Goal: Task Accomplishment & Management: Use online tool/utility

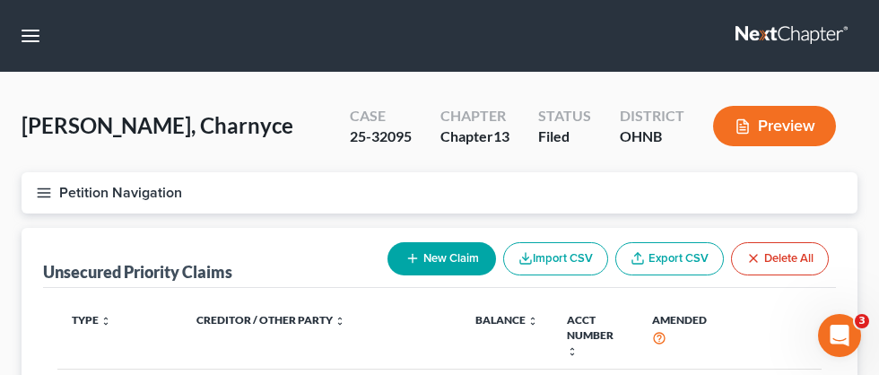
scroll to position [9, 0]
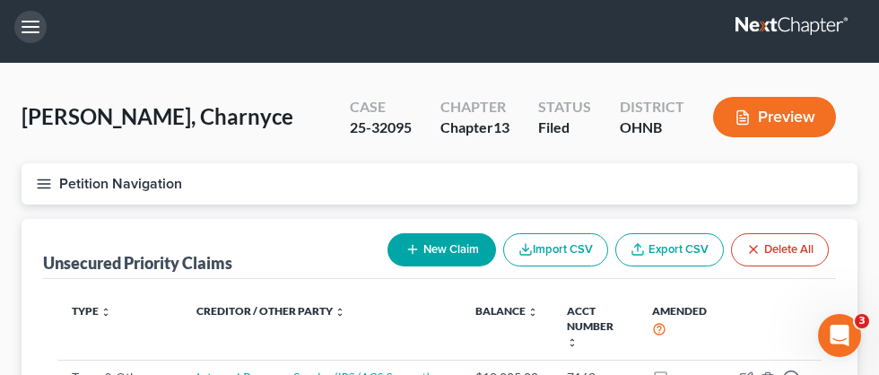
click at [33, 30] on button "button" at bounding box center [30, 27] width 32 height 32
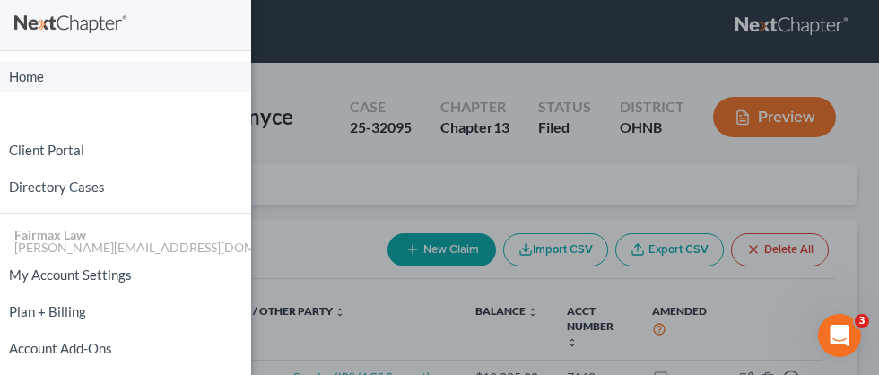
click at [39, 82] on link "Home" at bounding box center [125, 76] width 251 height 31
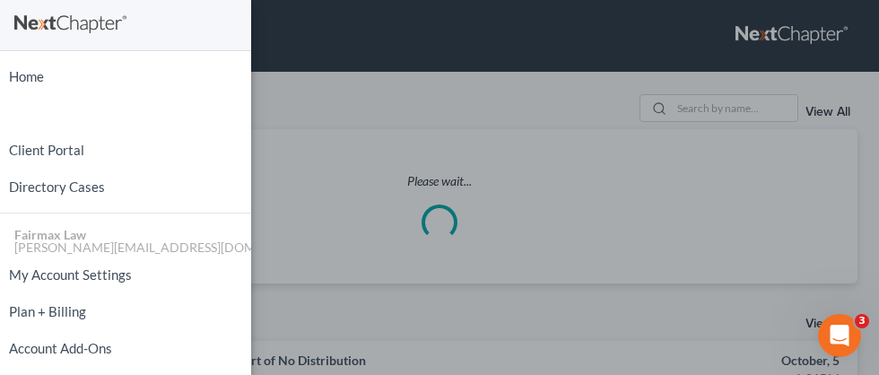
click at [370, 166] on div "Home New Case Client Portal Directory Cases Fairmax Law [PERSON_NAME][EMAIL_ADD…" at bounding box center [439, 187] width 879 height 375
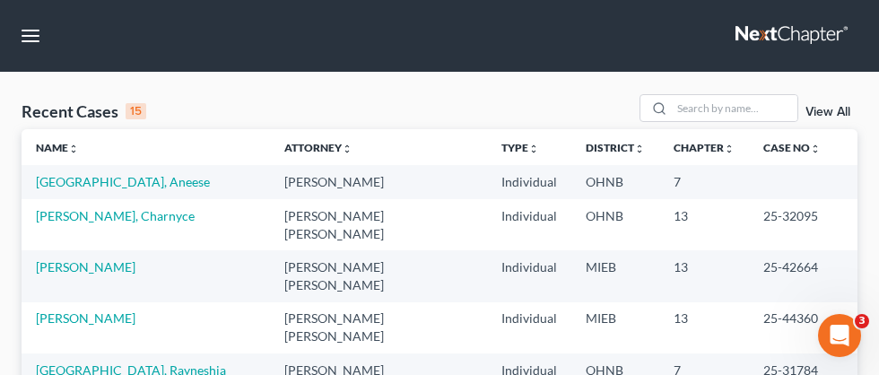
click at [44, 45] on nav "Home New Case Client Portal Directory Cases Fairmax Law [PERSON_NAME][EMAIL_ADD…" at bounding box center [439, 36] width 879 height 72
click at [722, 109] on input "search" at bounding box center [735, 108] width 126 height 26
type input "[PERSON_NAME]"
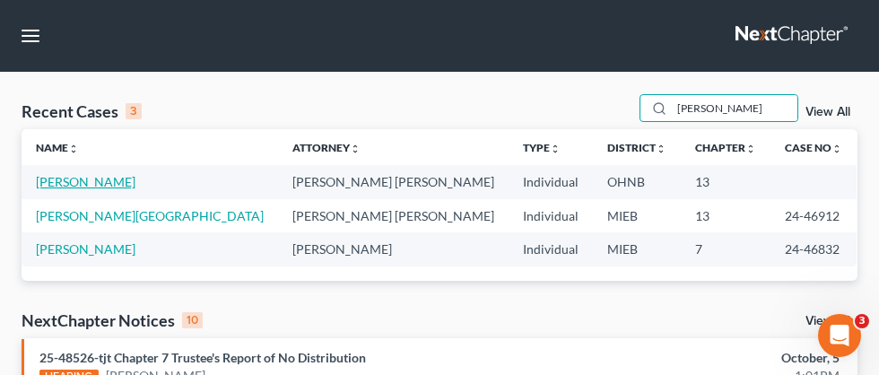
click at [87, 180] on link "[PERSON_NAME]" at bounding box center [86, 181] width 100 height 15
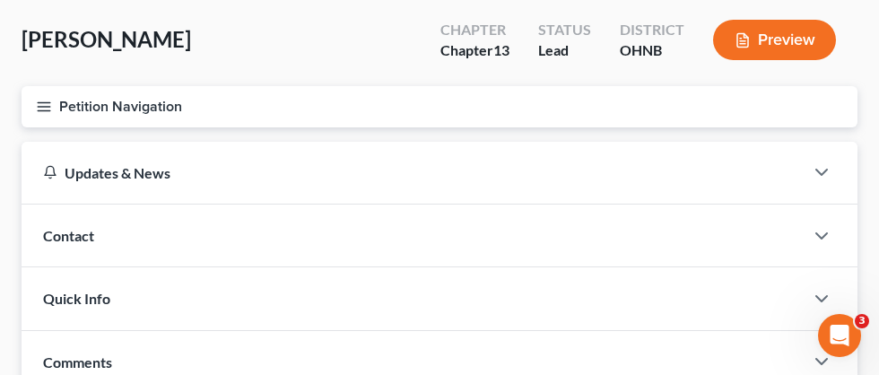
scroll to position [85, 0]
click at [42, 111] on line "button" at bounding box center [44, 111] width 13 height 0
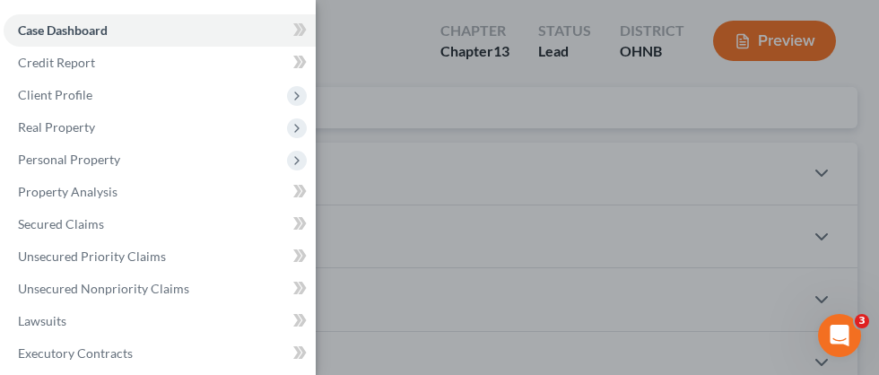
click at [364, 69] on div "Case Dashboard Payments Invoices Payments Payments Credit Report Client Profile" at bounding box center [439, 187] width 879 height 375
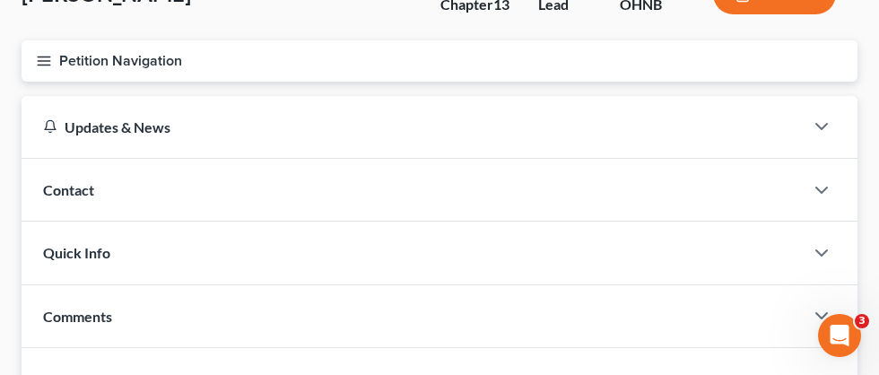
scroll to position [131, 0]
click at [50, 66] on line "button" at bounding box center [44, 66] width 13 height 0
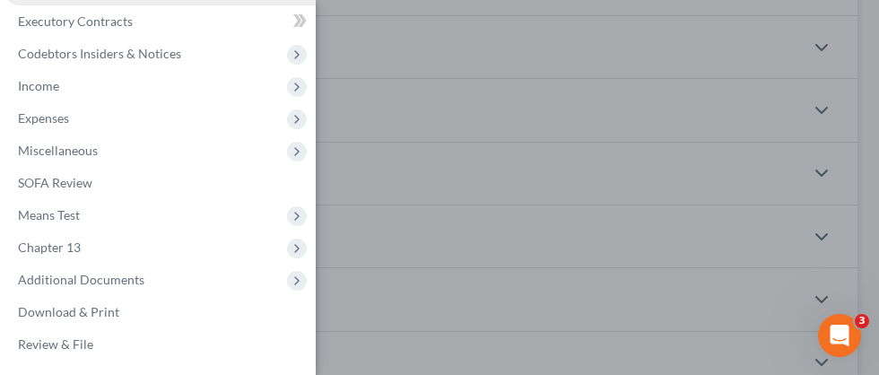
scroll to position [276, 0]
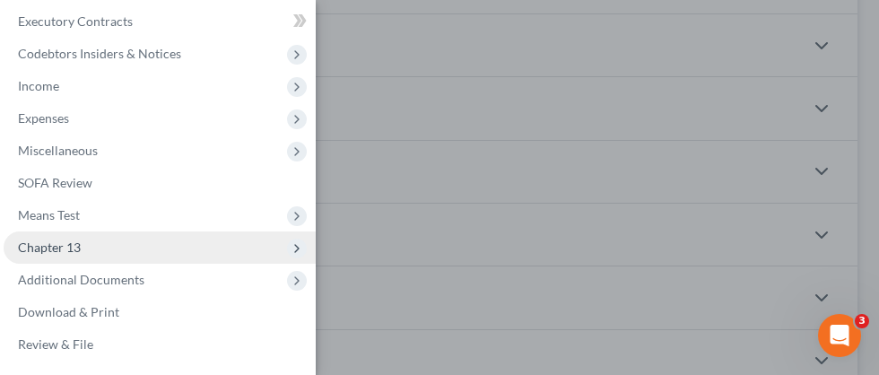
click at [72, 245] on span "Chapter 13" at bounding box center [49, 247] width 63 height 15
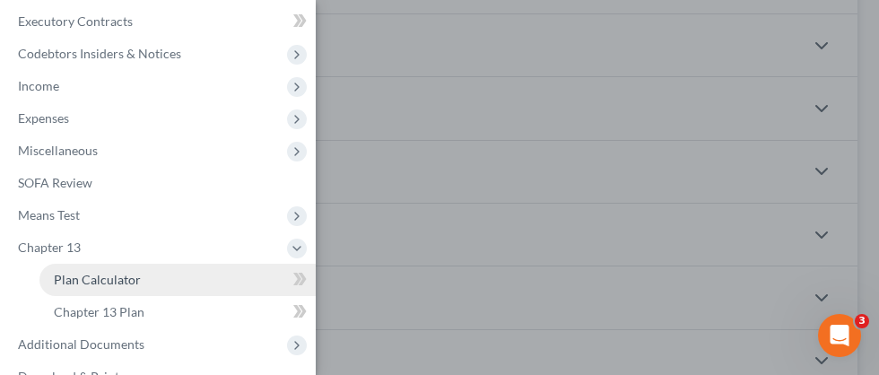
click at [95, 277] on span "Plan Calculator" at bounding box center [97, 279] width 87 height 15
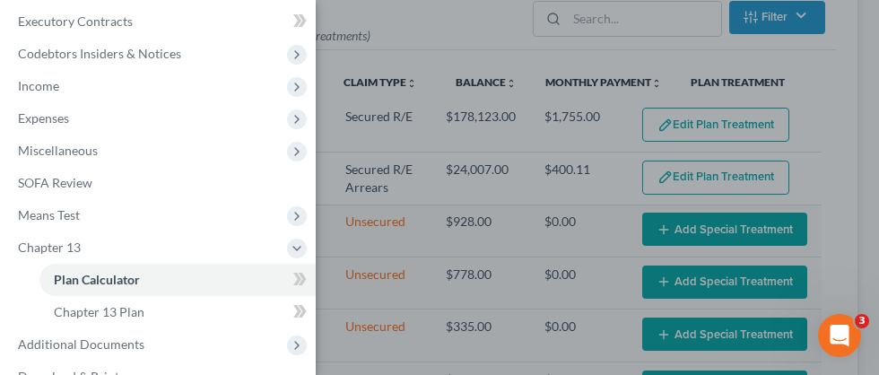
select select "59"
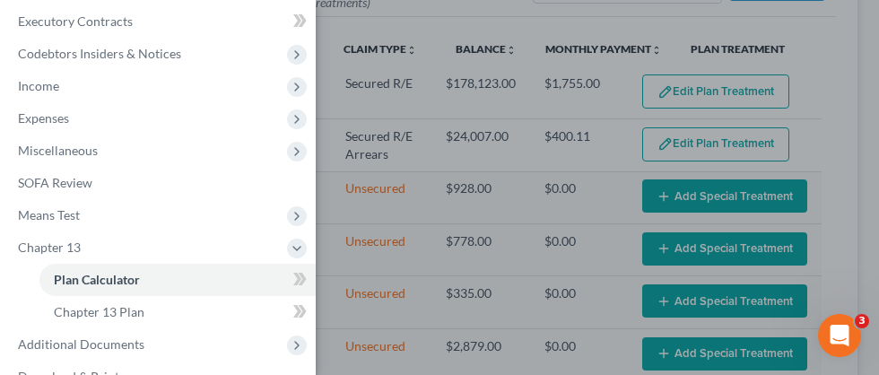
click at [631, 19] on div "Case Dashboard Payments Invoices Payments Payments Credit Report Client Profile" at bounding box center [439, 187] width 879 height 375
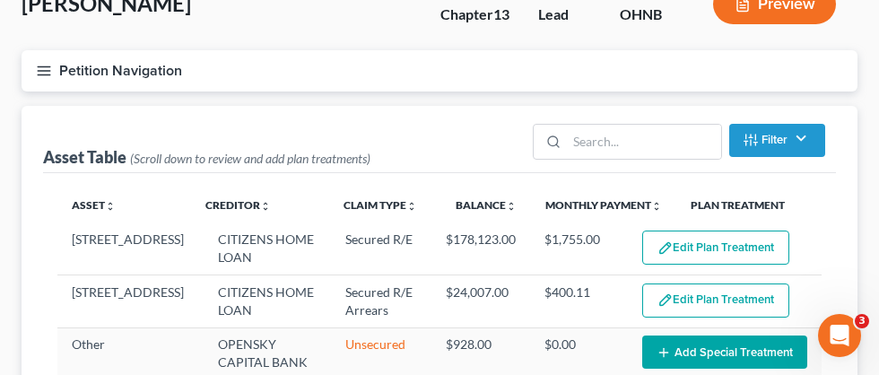
scroll to position [130, 0]
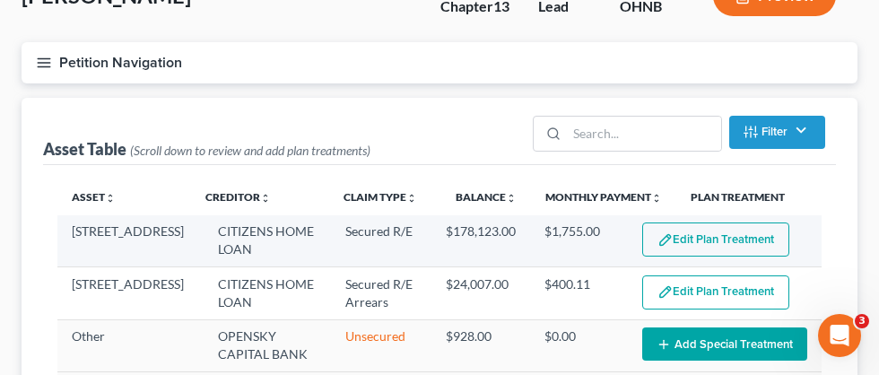
click at [712, 236] on button "Edit Plan Treatment" at bounding box center [715, 240] width 147 height 34
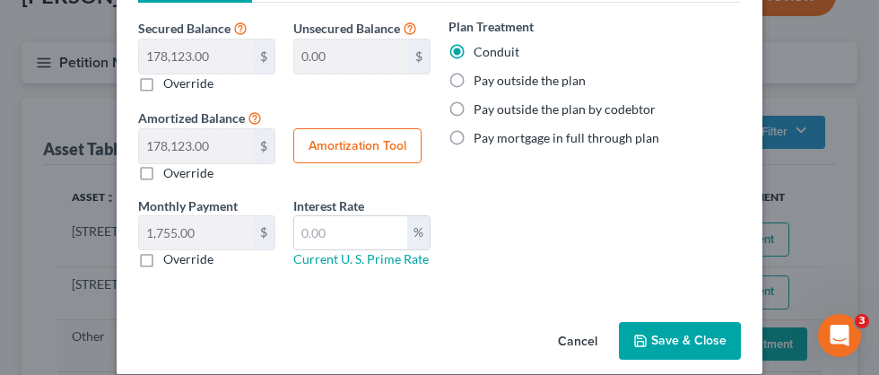
scroll to position [287, 0]
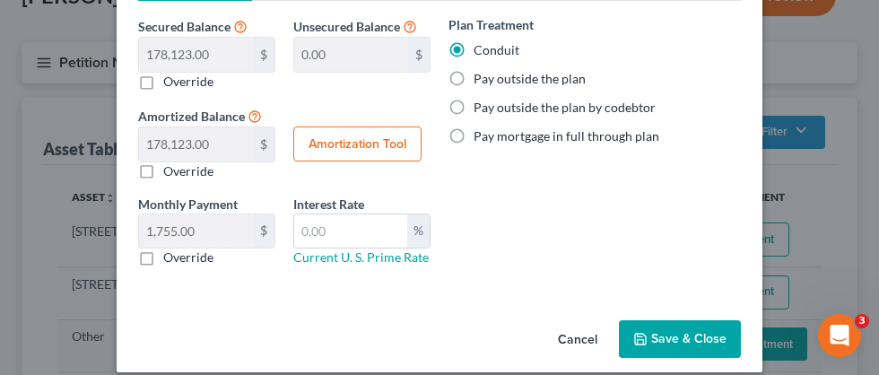
click at [377, 138] on button "Amortization Tool" at bounding box center [357, 145] width 128 height 36
type input "178,123.00"
type input "60"
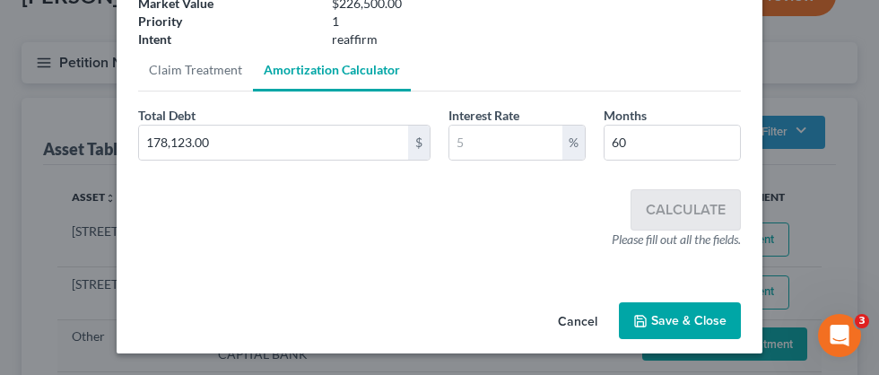
scroll to position [197, 0]
click at [587, 325] on button "Cancel" at bounding box center [578, 322] width 68 height 36
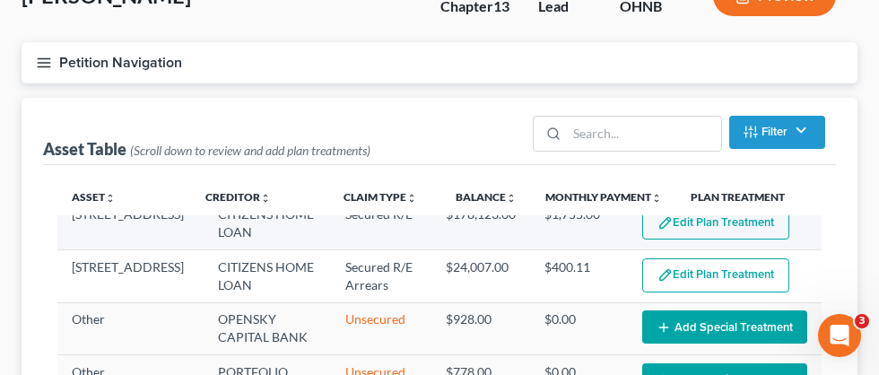
scroll to position [22, 0]
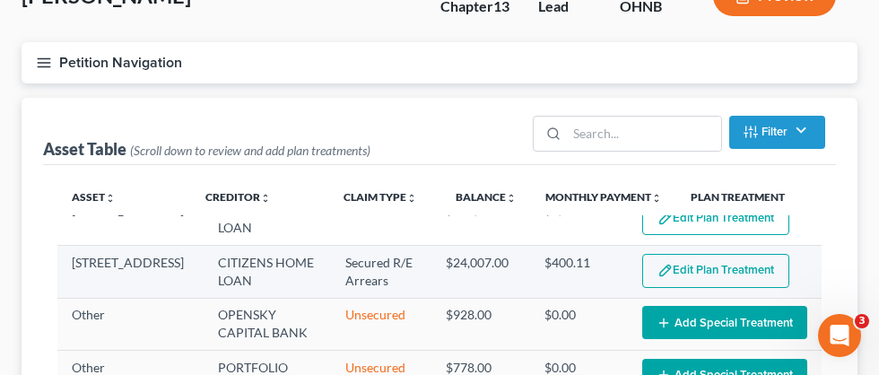
click at [697, 268] on button "Edit Plan Treatment" at bounding box center [715, 271] width 147 height 34
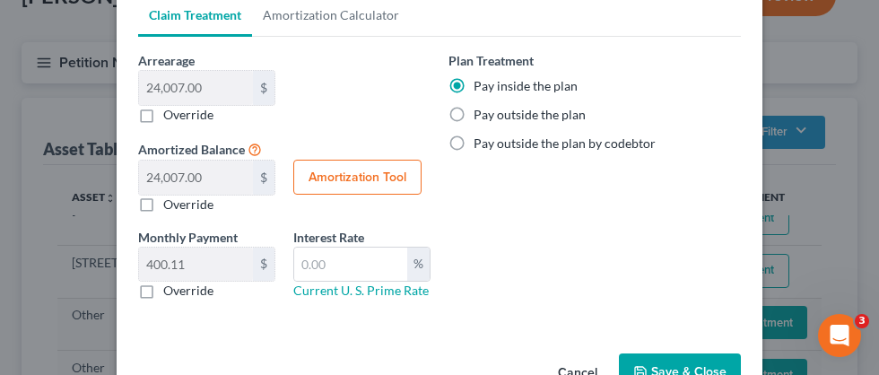
scroll to position [216, 0]
click at [691, 364] on button "Save & Close" at bounding box center [680, 372] width 122 height 38
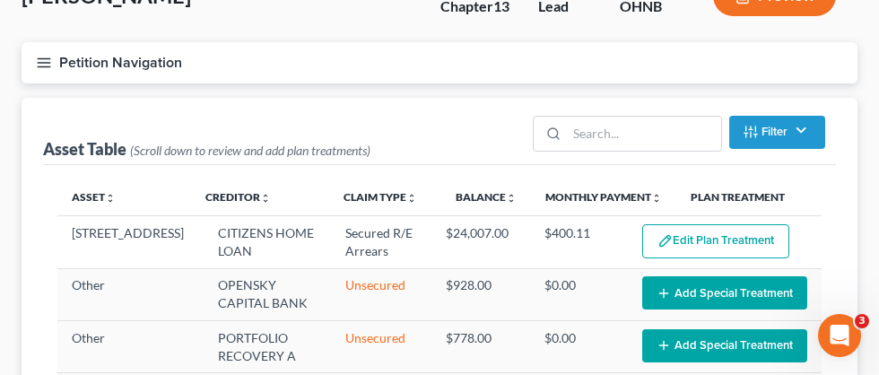
select select "59"
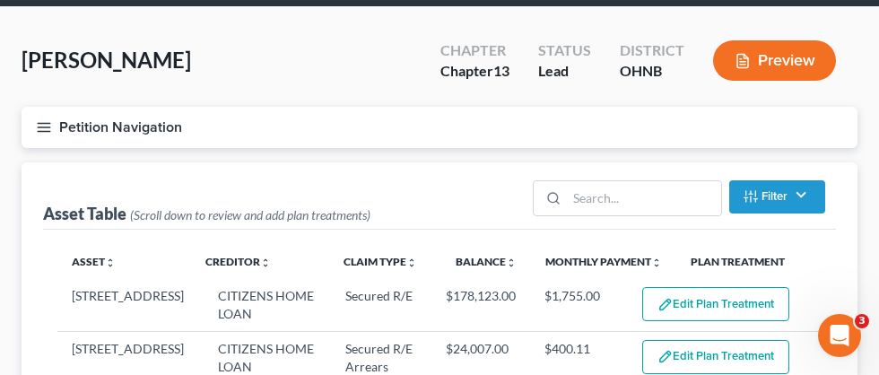
scroll to position [0, 0]
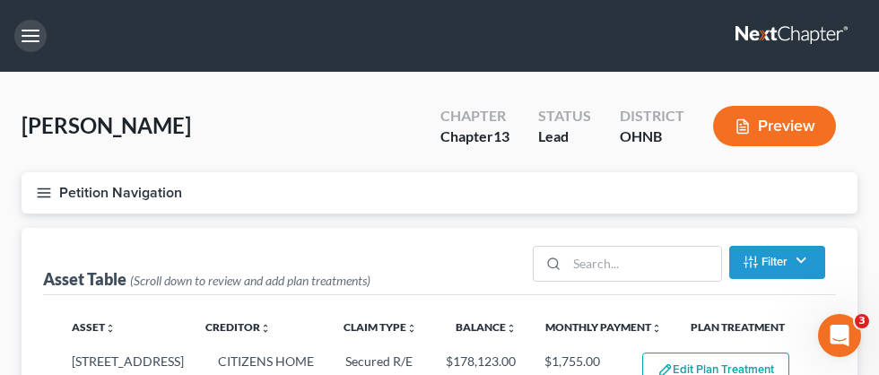
click at [34, 39] on button "button" at bounding box center [30, 36] width 32 height 32
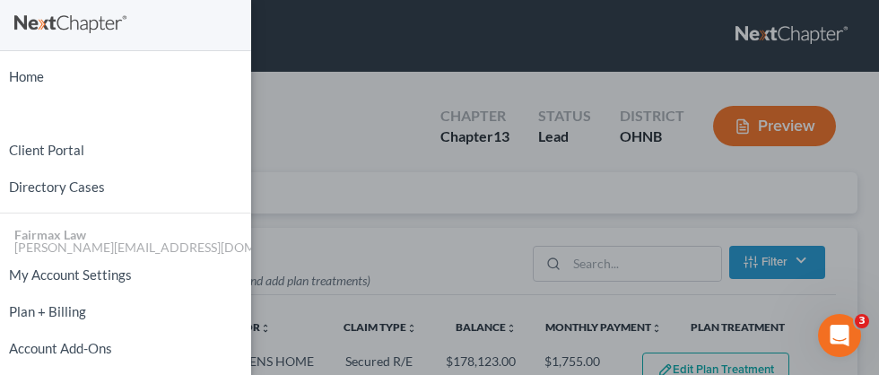
click at [350, 99] on div "Home New Case Client Portal Directory Cases Fairmax Law [PERSON_NAME][EMAIL_ADD…" at bounding box center [439, 187] width 879 height 375
